Goal: Task Accomplishment & Management: Use online tool/utility

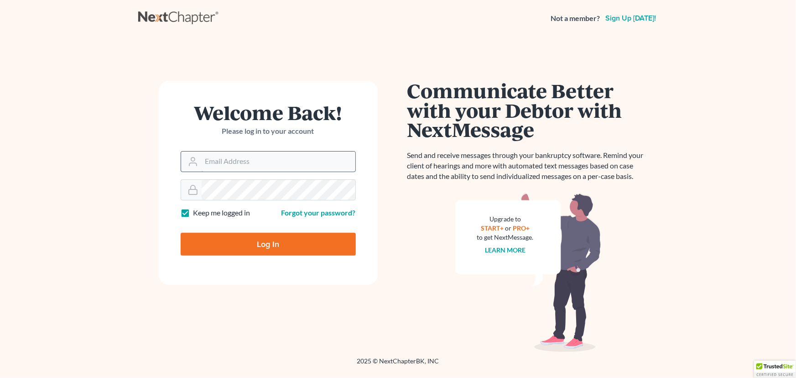
type input "[EMAIL_ADDRESS][DOMAIN_NAME]"
click at [287, 158] on input "[EMAIL_ADDRESS][DOMAIN_NAME]" at bounding box center [279, 161] width 154 height 20
click at [292, 158] on input "[EMAIL_ADDRESS][DOMAIN_NAME]" at bounding box center [279, 161] width 154 height 20
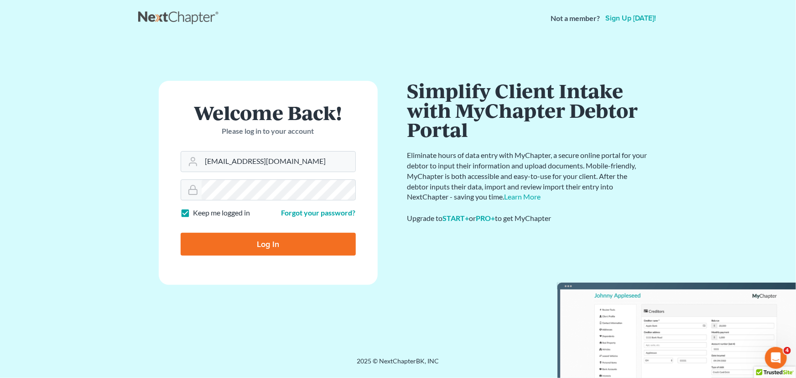
click at [318, 239] on input "Log In" at bounding box center [268, 244] width 175 height 23
type input "Thinking..."
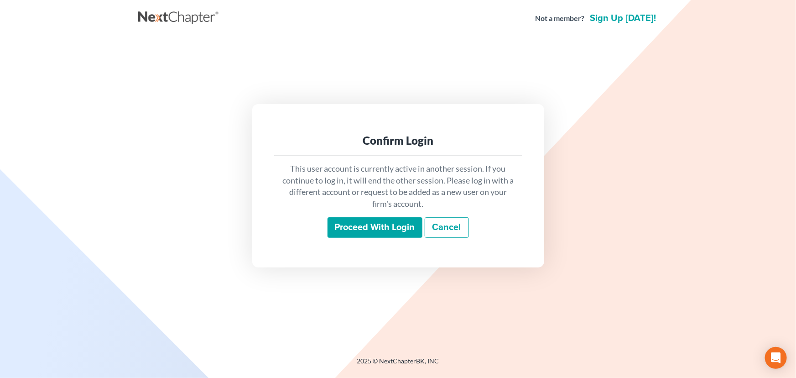
click at [351, 228] on input "Proceed with login" at bounding box center [375, 227] width 95 height 21
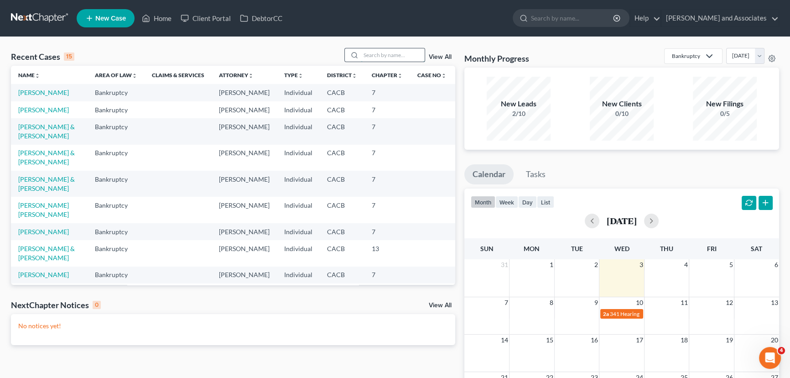
click at [395, 57] on input "search" at bounding box center [393, 54] width 64 height 13
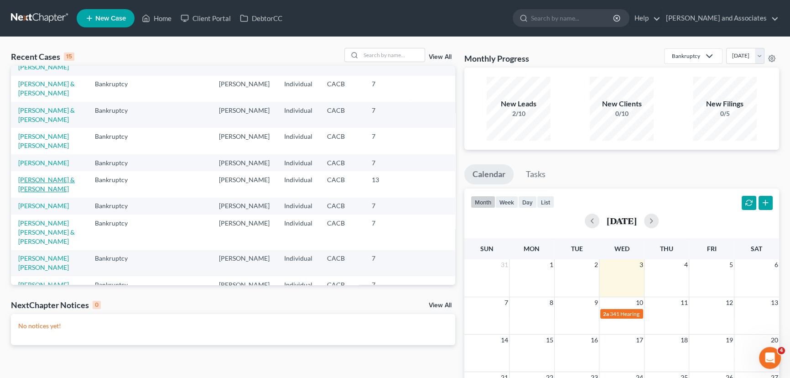
click at [60, 193] on link "[PERSON_NAME] & [PERSON_NAME]" at bounding box center [46, 184] width 57 height 17
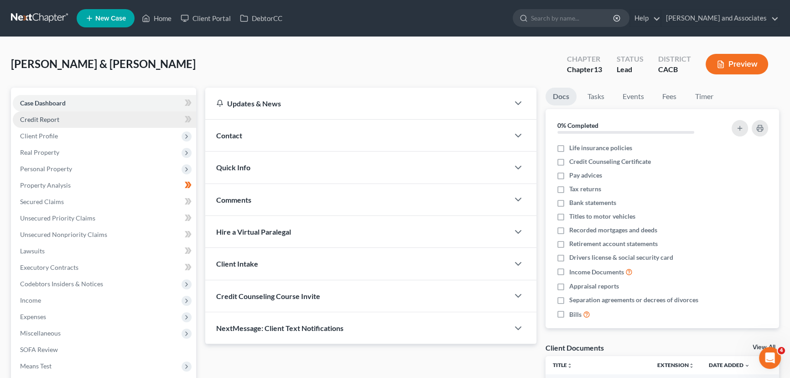
click at [111, 121] on link "Credit Report" at bounding box center [104, 119] width 183 height 16
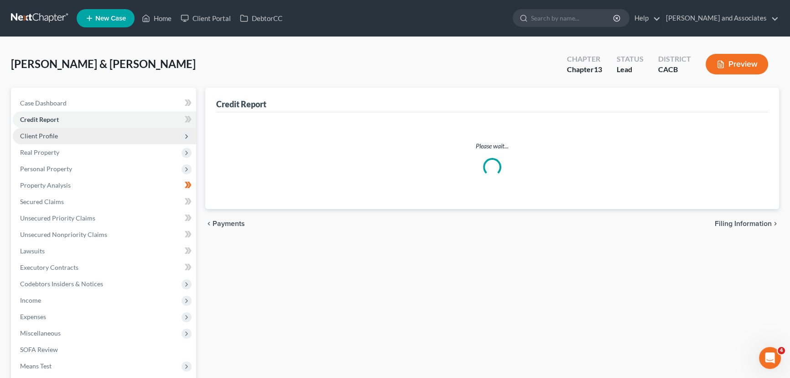
click at [99, 133] on span "Client Profile" at bounding box center [104, 136] width 183 height 16
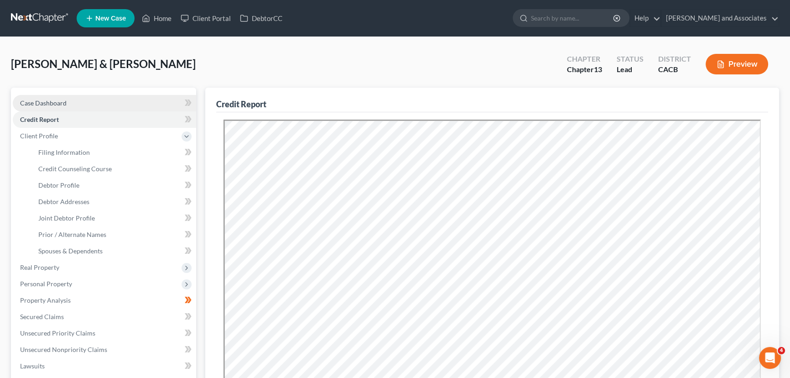
click at [73, 96] on link "Case Dashboard" at bounding box center [104, 103] width 183 height 16
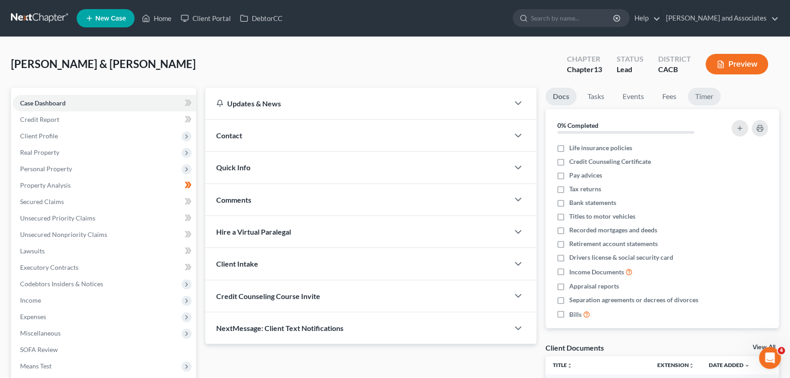
click at [697, 95] on link "Timer" at bounding box center [704, 97] width 33 height 18
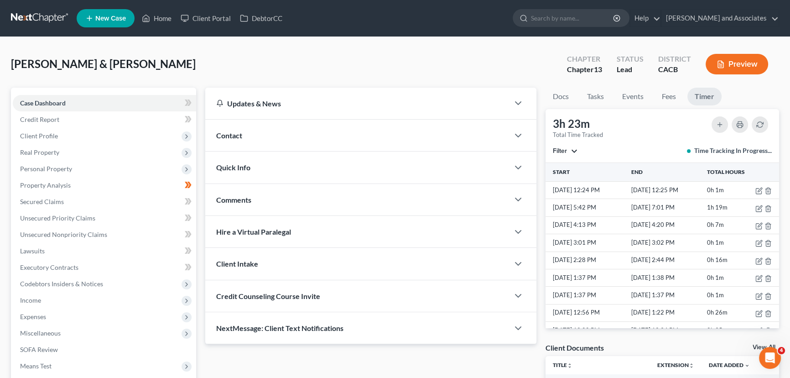
click at [576, 150] on button "Filter" at bounding box center [565, 151] width 25 height 6
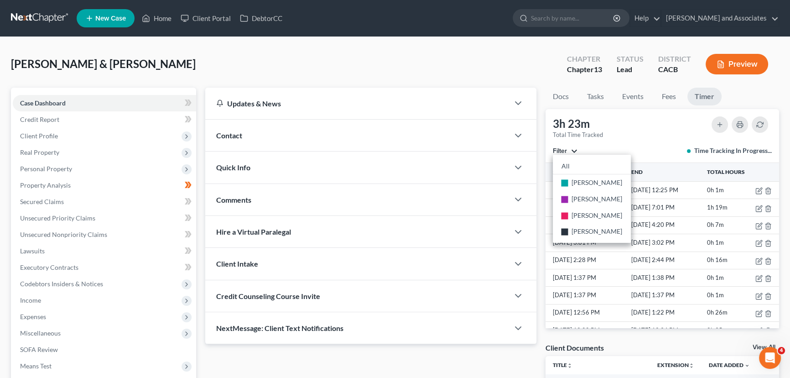
click at [631, 141] on div "3h 23m Total Time Tracked Filter All stop [PERSON_NAME] stop [PERSON_NAME] stop…" at bounding box center [663, 136] width 234 height 54
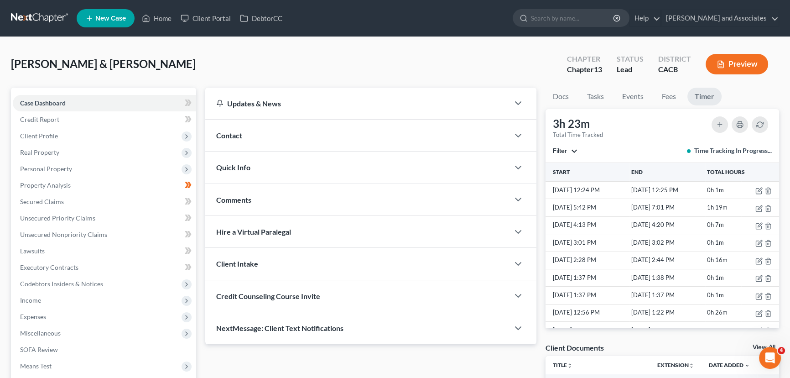
click at [470, 66] on div "[PERSON_NAME] & [PERSON_NAME] Upgraded Chapter Chapter 13 Status Lead District …" at bounding box center [395, 68] width 768 height 40
click at [26, 9] on nav "Home New Case Client Portal DebtorCC [PERSON_NAME] and Associates [EMAIL_ADDRES…" at bounding box center [395, 18] width 790 height 37
click at [25, 13] on link at bounding box center [40, 18] width 58 height 16
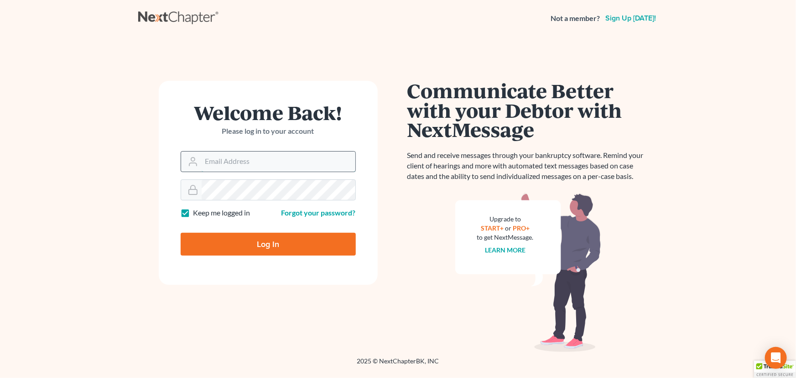
click at [265, 166] on input "Email Address" at bounding box center [279, 161] width 154 height 20
